Goal: Go to known website: Access a specific website the user already knows

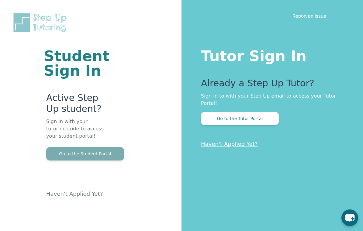
click at [89, 156] on button "Go to the Student Portal" at bounding box center [85, 153] width 78 height 13
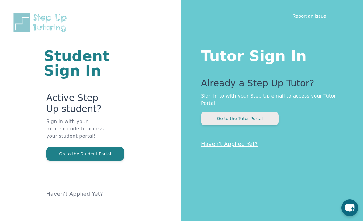
click at [237, 114] on button "Go to the Tutor Portal" at bounding box center [240, 118] width 78 height 13
